Goal: Task Accomplishment & Management: Manage account settings

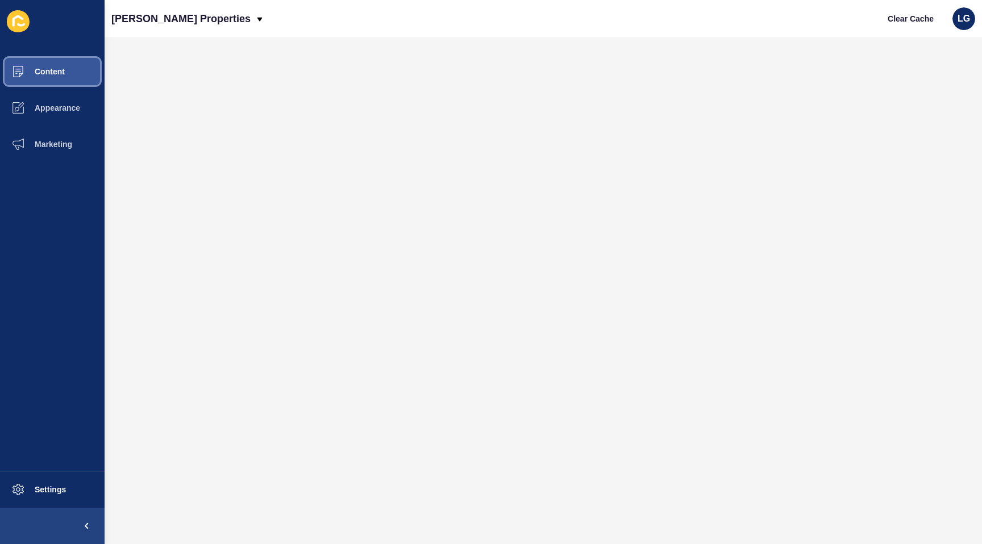
click at [52, 72] on span "Content" at bounding box center [31, 71] width 66 height 9
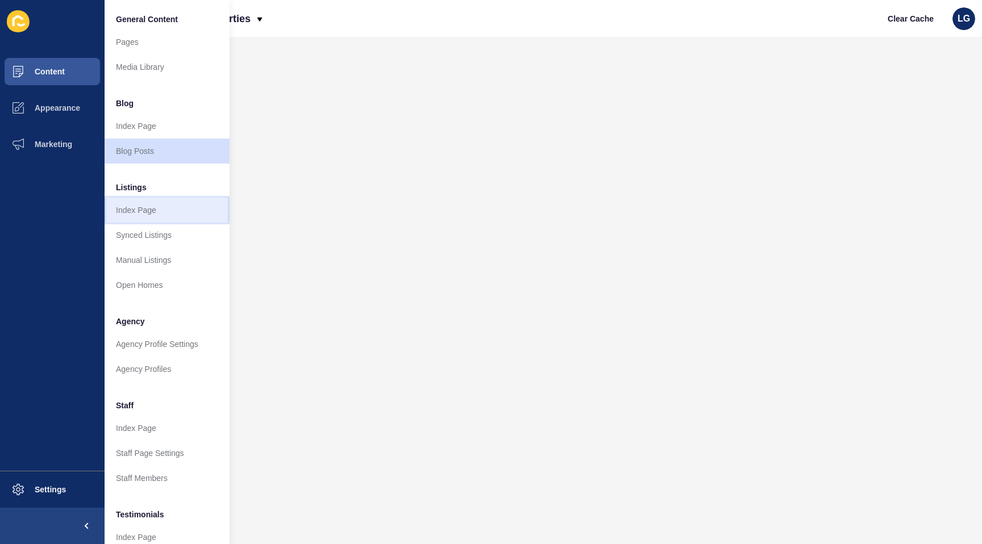
click at [137, 214] on link "Index Page" at bounding box center [167, 210] width 125 height 25
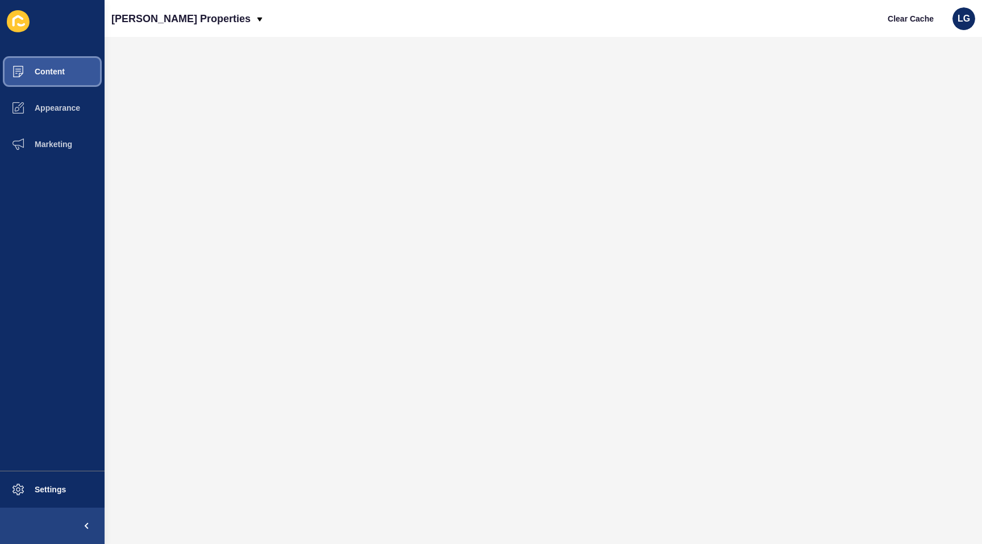
click at [65, 69] on button "Content" at bounding box center [52, 71] width 105 height 36
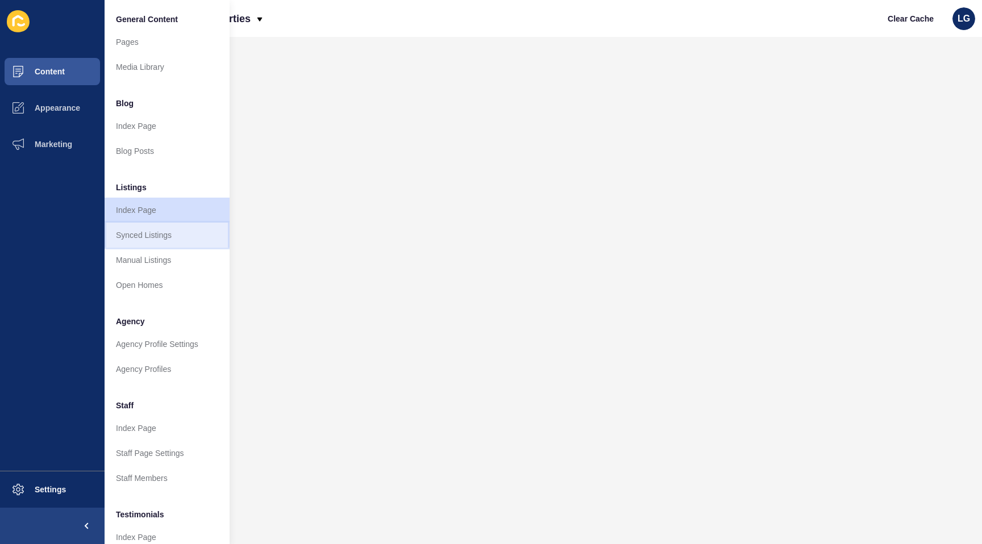
click at [148, 239] on link "Synced Listings" at bounding box center [167, 235] width 125 height 25
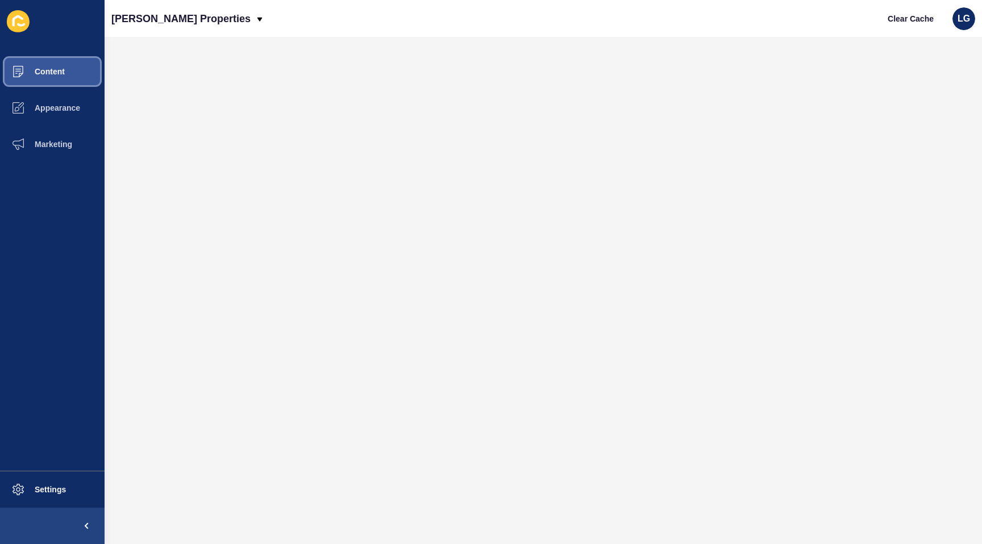
click at [37, 72] on span "Content" at bounding box center [31, 71] width 66 height 9
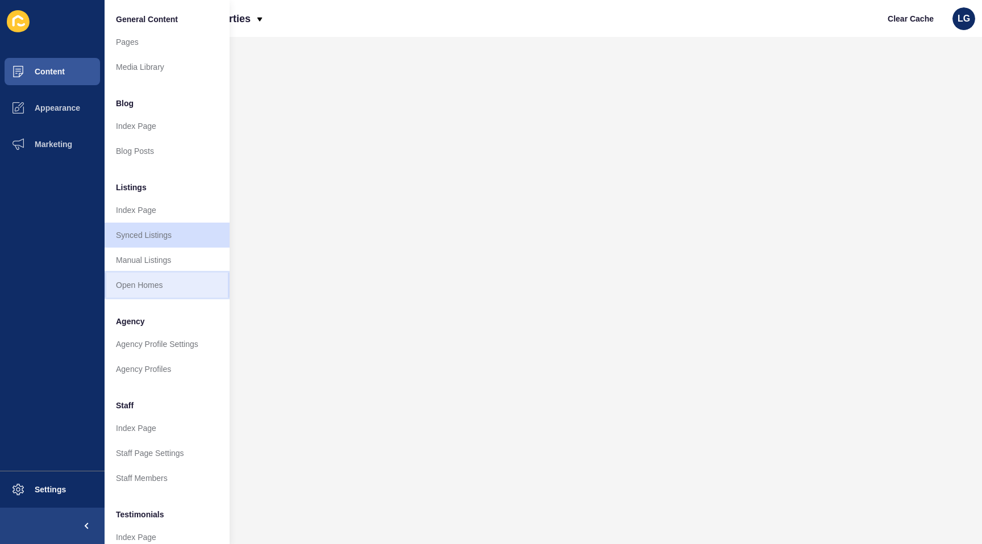
click at [147, 281] on link "Open Homes" at bounding box center [167, 285] width 125 height 25
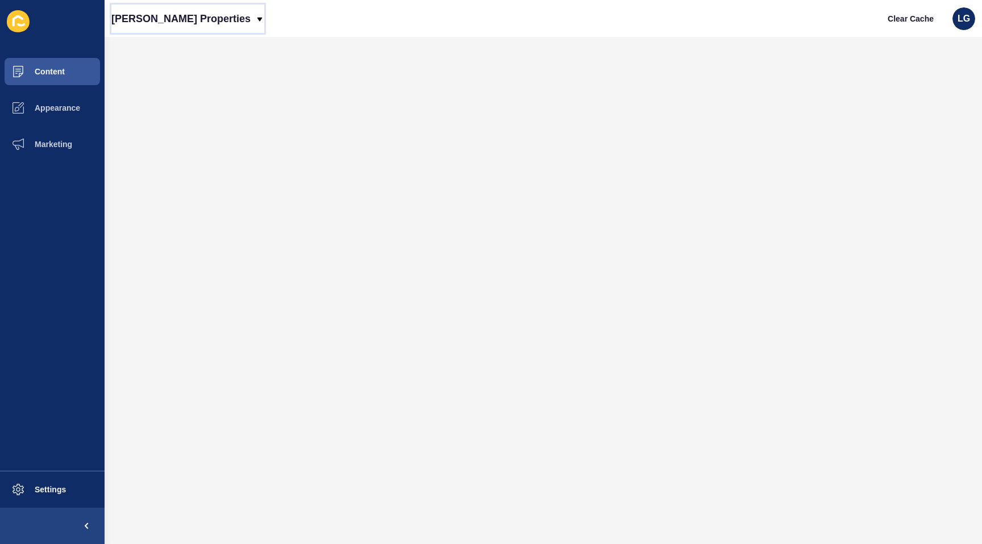
click at [132, 21] on p "Novak Properties" at bounding box center [180, 19] width 139 height 28
click at [133, 55] on link "[PERSON_NAME] Properties (New)" at bounding box center [183, 47] width 145 height 25
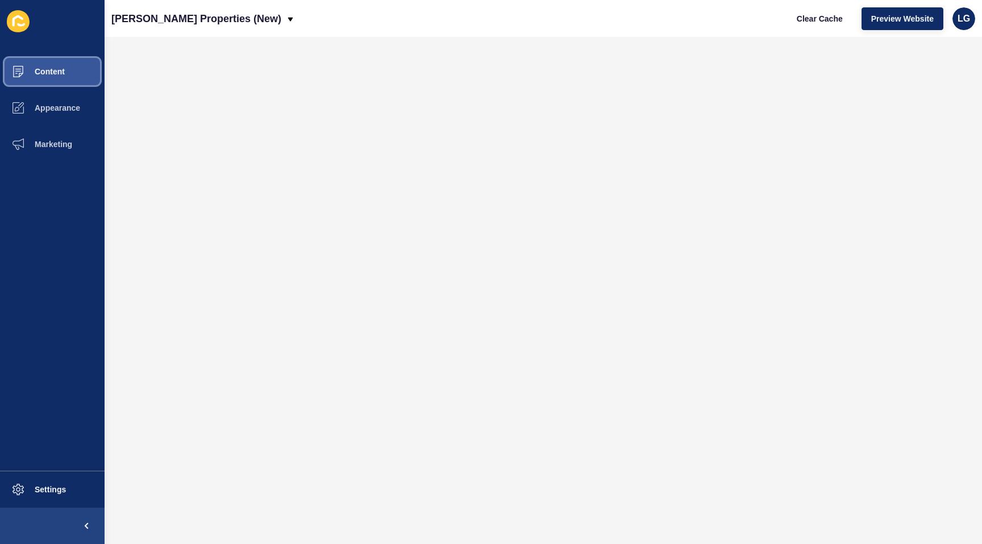
click at [62, 69] on span "Content" at bounding box center [31, 71] width 66 height 9
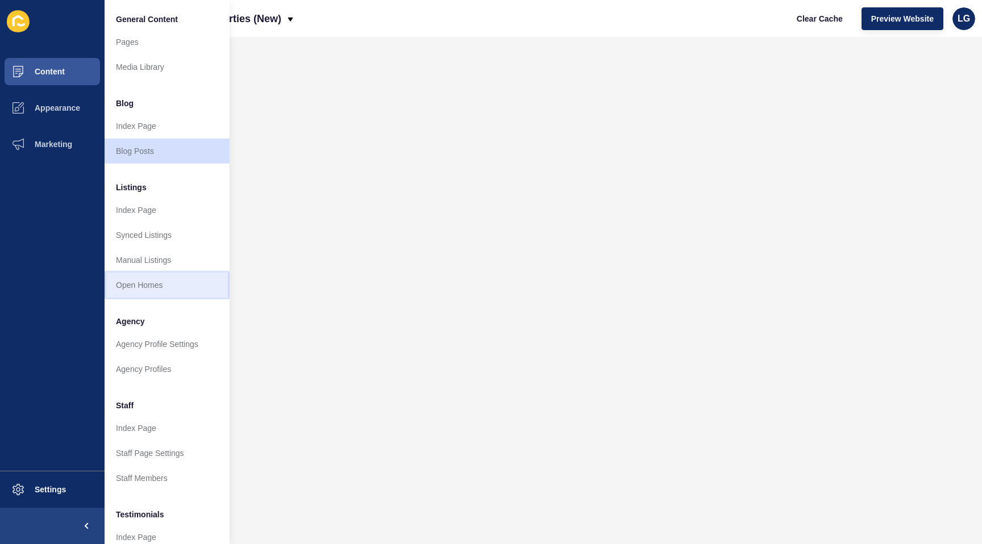
click at [137, 290] on link "Open Homes" at bounding box center [167, 285] width 125 height 25
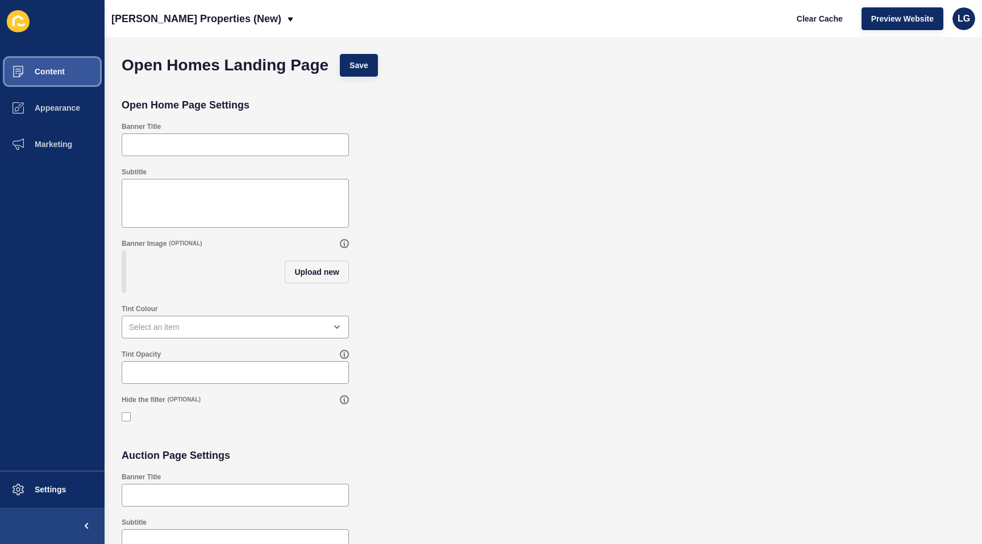
click at [38, 70] on span "Content" at bounding box center [31, 71] width 66 height 9
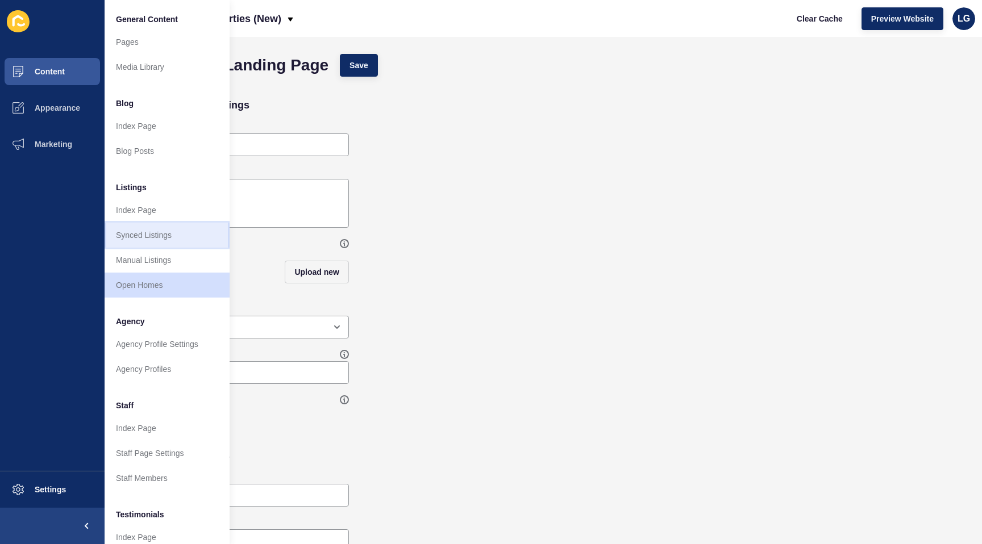
click at [153, 233] on link "Synced Listings" at bounding box center [167, 235] width 125 height 25
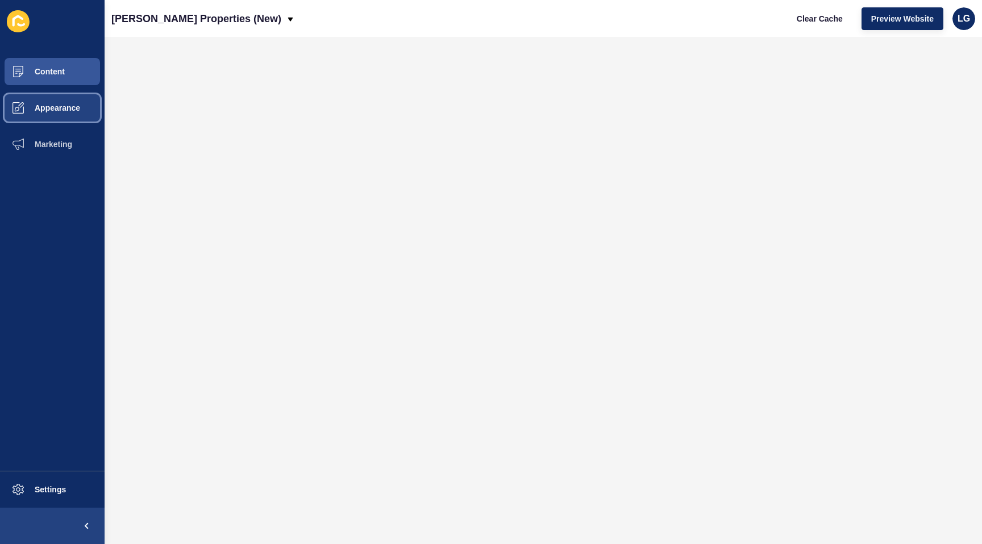
click at [70, 107] on span "Appearance" at bounding box center [39, 107] width 82 height 9
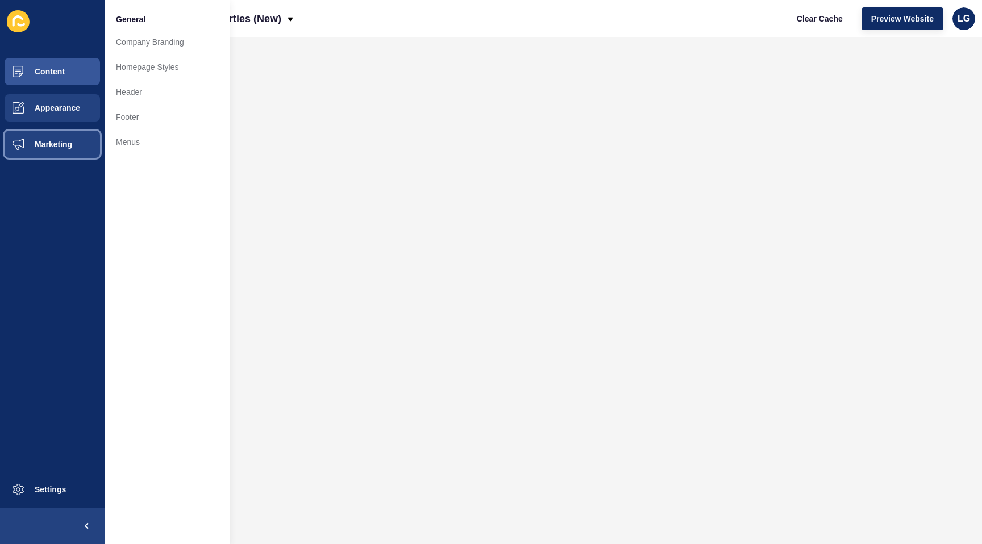
click at [63, 144] on span "Marketing" at bounding box center [35, 144] width 74 height 9
click at [70, 102] on button "Appearance" at bounding box center [52, 108] width 105 height 36
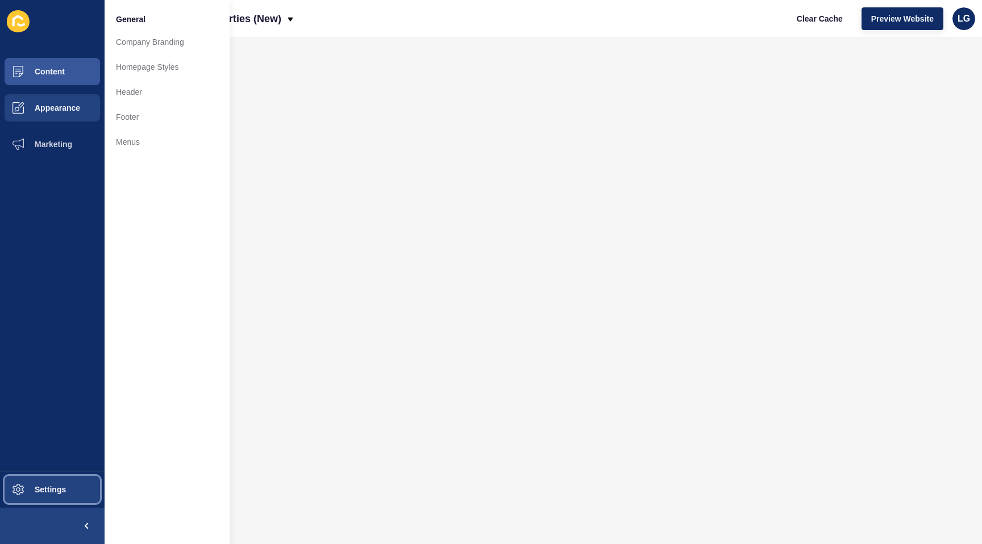
click at [72, 481] on button "Settings" at bounding box center [52, 490] width 105 height 36
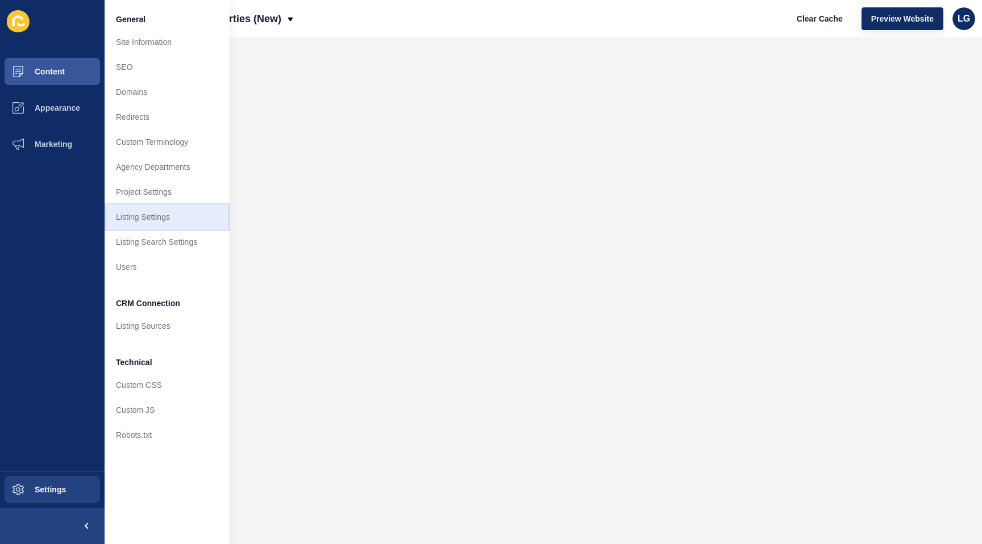
click at [159, 219] on link "Listing Settings" at bounding box center [167, 217] width 125 height 25
